Goal: Navigation & Orientation: Find specific page/section

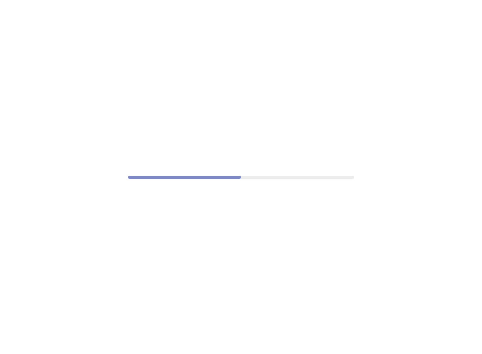
click at [263, 203] on div at bounding box center [241, 177] width 482 height 354
click at [264, 203] on div at bounding box center [241, 177] width 482 height 354
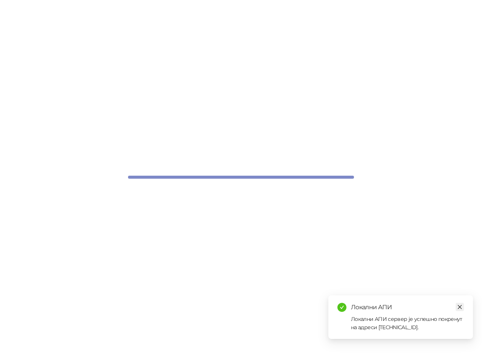
click at [459, 306] on icon "close" at bounding box center [460, 307] width 4 height 4
